Goal: Task Accomplishment & Management: Manage account settings

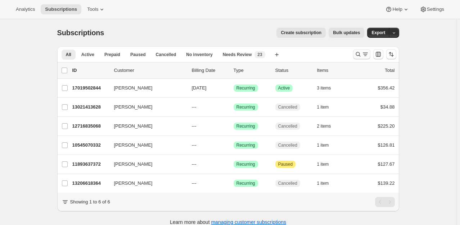
click at [363, 51] on icon "Search and filter results" at bounding box center [365, 54] width 7 height 7
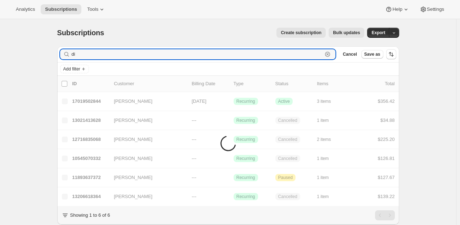
type input "d"
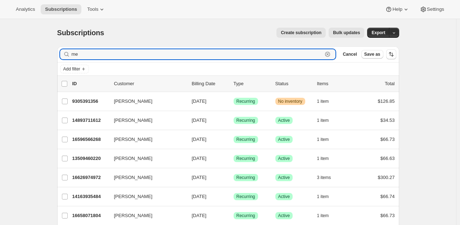
type input "m"
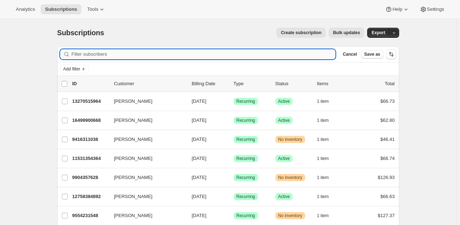
click at [107, 57] on input "Filter subscribers" at bounding box center [204, 54] width 264 height 10
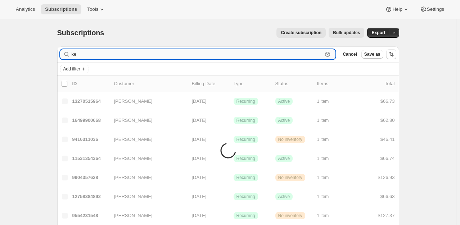
type input "k"
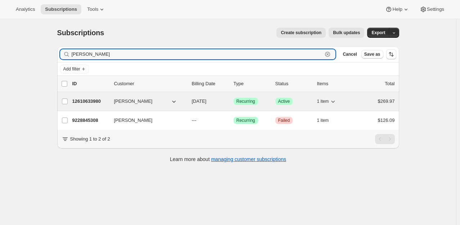
type input "[PERSON_NAME]"
click at [100, 104] on p "12610633980" at bounding box center [90, 101] width 36 height 7
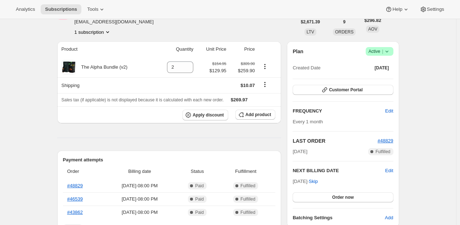
scroll to position [45, 0]
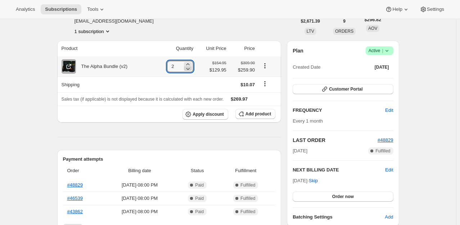
click at [188, 70] on icon at bounding box center [187, 68] width 7 height 7
click at [190, 65] on icon at bounding box center [187, 68] width 7 height 7
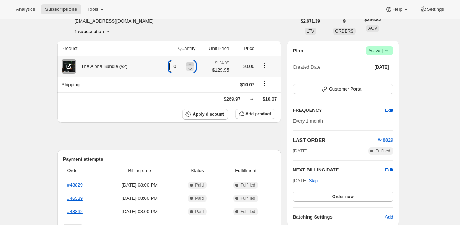
click at [192, 64] on icon at bounding box center [189, 64] width 7 height 7
click at [191, 64] on icon at bounding box center [187, 64] width 7 height 7
type input "2"
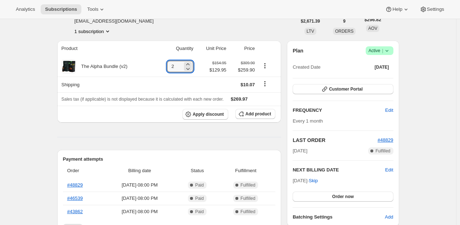
scroll to position [0, 0]
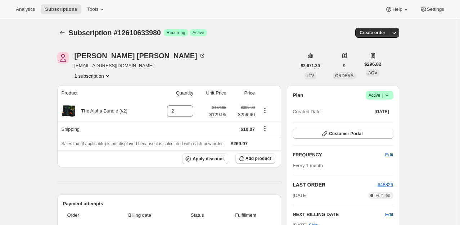
click at [268, 42] on div "Subscription #12610633980. This page is ready Subscription #12610633980 Success…" at bounding box center [228, 32] width 342 height 27
click at [359, 133] on span "Customer Portal" at bounding box center [345, 134] width 33 height 6
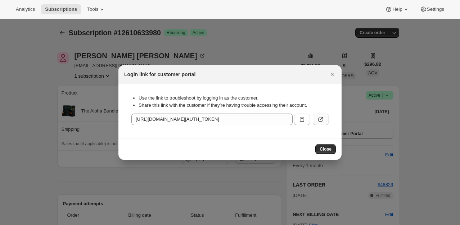
click at [318, 117] on icon ":rdm:" at bounding box center [320, 119] width 7 height 7
click at [330, 76] on icon "Close" at bounding box center [331, 74] width 7 height 7
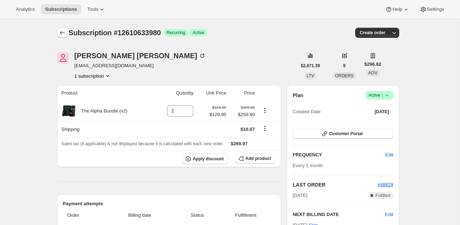
click at [64, 35] on icon "Subscriptions" at bounding box center [62, 32] width 7 height 7
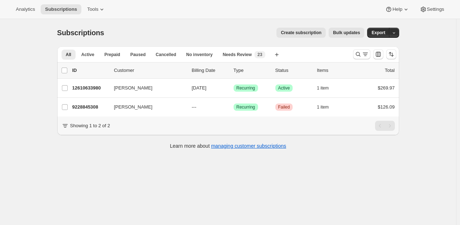
click at [326, 199] on div "Subscriptions. This page is ready Subscriptions Create subscription Bulk update…" at bounding box center [228, 131] width 456 height 225
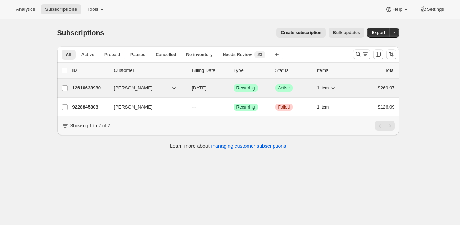
click at [135, 91] on span "[PERSON_NAME]" at bounding box center [133, 88] width 38 height 7
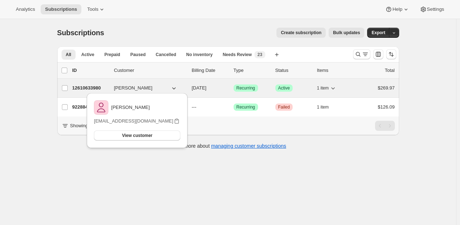
click at [95, 87] on p "12610633980" at bounding box center [90, 88] width 36 height 7
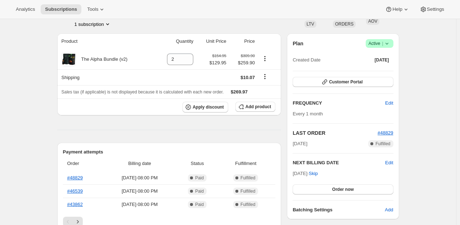
scroll to position [51, 0]
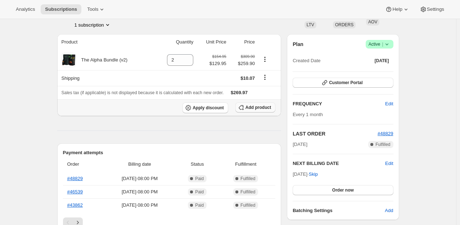
click at [263, 111] on button "Add product" at bounding box center [255, 108] width 40 height 10
click at [260, 106] on span "Add product" at bounding box center [258, 108] width 26 height 6
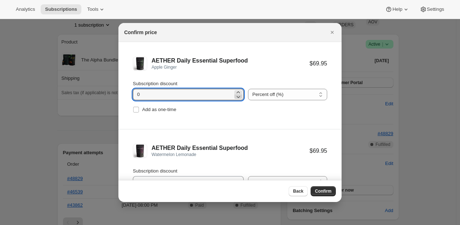
click at [235, 94] on icon ":rje:" at bounding box center [238, 96] width 7 height 7
click at [235, 91] on icon ":rje:" at bounding box center [238, 92] width 7 height 7
type input "3"
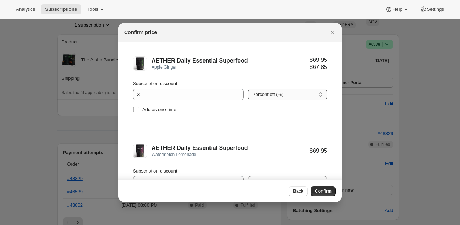
click at [279, 96] on select "Percent off (%) Amount off ($)" at bounding box center [287, 95] width 79 height 12
select select "fixed"
click at [248, 89] on select "Percent off (%) Amount off ($)" at bounding box center [287, 95] width 79 height 12
click at [273, 95] on select "Percent off (%) Amount off ($)" at bounding box center [287, 95] width 79 height 12
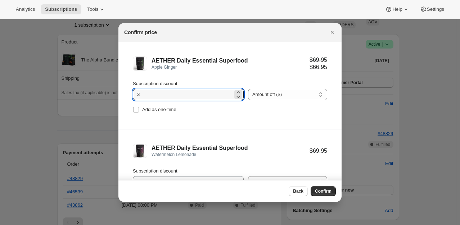
drag, startPoint x: 154, startPoint y: 95, endPoint x: 68, endPoint y: 92, distance: 86.4
type input "5"
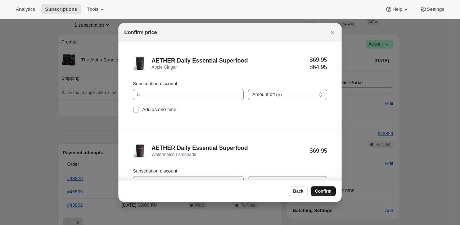
click at [324, 195] on button "Confirm" at bounding box center [322, 191] width 25 height 10
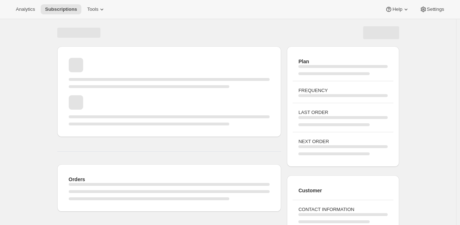
scroll to position [51, 0]
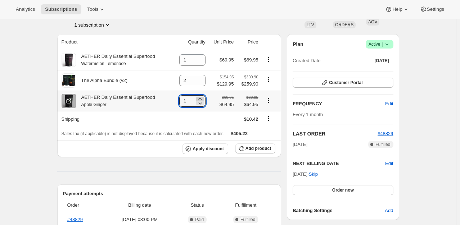
click at [201, 99] on icon at bounding box center [199, 99] width 3 height 2
type input "2"
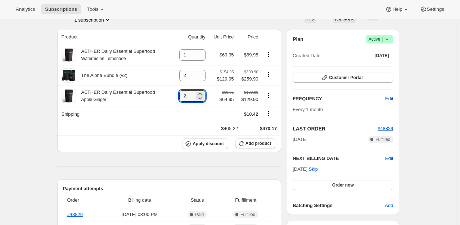
scroll to position [52, 0]
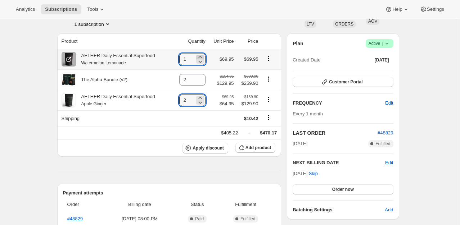
click at [201, 57] on icon at bounding box center [199, 57] width 7 height 7
type input "2"
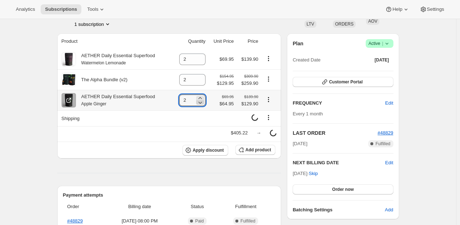
click at [203, 103] on icon at bounding box center [199, 102] width 7 height 7
type input "1"
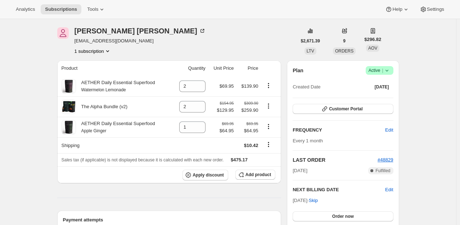
scroll to position [0, 0]
